Goal: Task Accomplishment & Management: Use online tool/utility

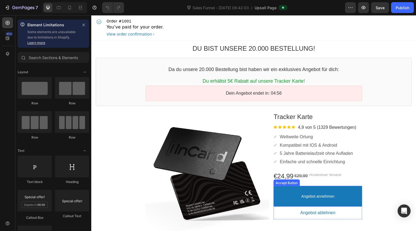
click at [340, 201] on button "Angebot annehmen" at bounding box center [317, 196] width 89 height 21
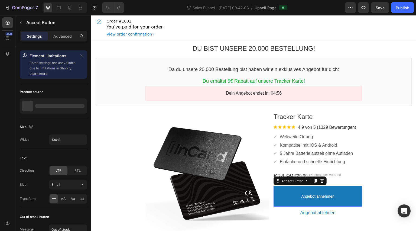
click at [340, 201] on button "Angebot annehmen" at bounding box center [317, 196] width 89 height 21
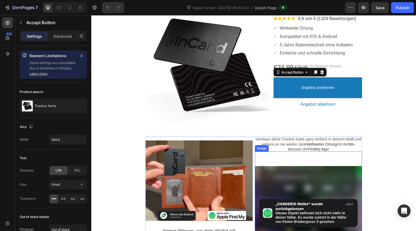
click at [339, 179] on div at bounding box center [308, 208] width 107 height 107
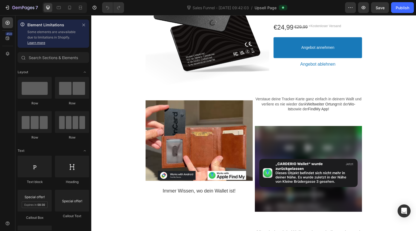
scroll to position [195, 0]
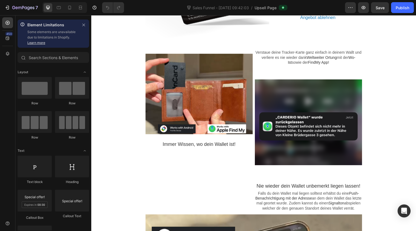
click at [65, 9] on div at bounding box center [65, 7] width 44 height 11
click at [66, 8] on div at bounding box center [69, 7] width 9 height 9
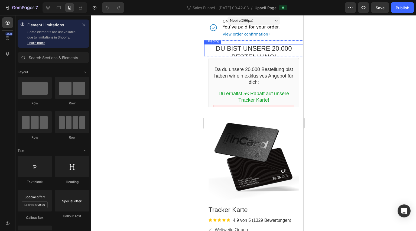
click at [275, 53] on p "Du bist unsere 20.000 Bestellung!" at bounding box center [253, 52] width 99 height 17
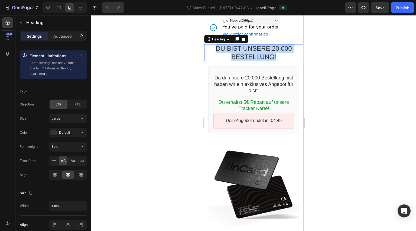
click at [275, 53] on p "Du bist unsere 20.000 Bestellung!" at bounding box center [253, 52] width 99 height 17
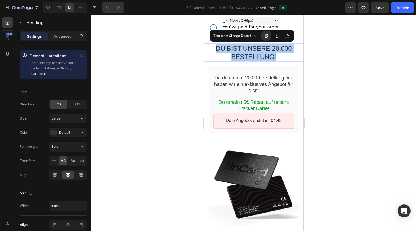
click at [318, 95] on div at bounding box center [253, 123] width 325 height 216
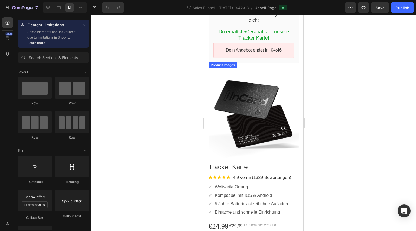
scroll to position [43, 0]
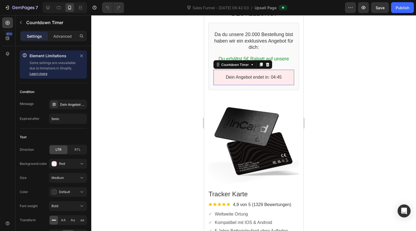
click at [286, 78] on div "Dein Angebot endet in: 04:45" at bounding box center [253, 77] width 81 height 15
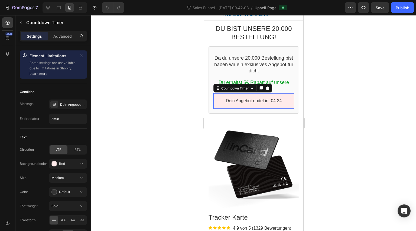
scroll to position [0, 0]
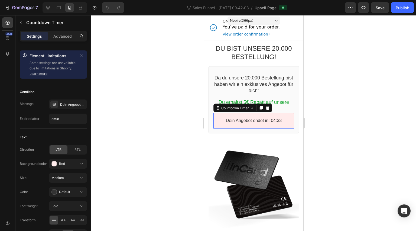
click at [312, 46] on div at bounding box center [253, 123] width 325 height 216
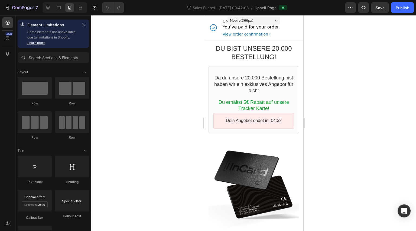
click at [259, 19] on div "Mobile ( 366 px)" at bounding box center [253, 21] width 53 height 8
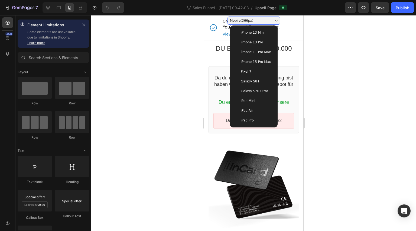
click at [259, 19] on div "Mobile ( 366 px)" at bounding box center [253, 21] width 53 height 8
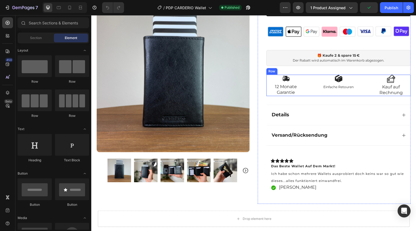
scroll to position [260, 0]
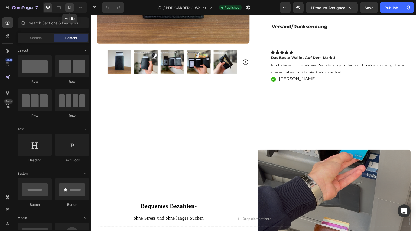
click at [70, 7] on icon at bounding box center [69, 7] width 5 height 5
